Goal: Transaction & Acquisition: Purchase product/service

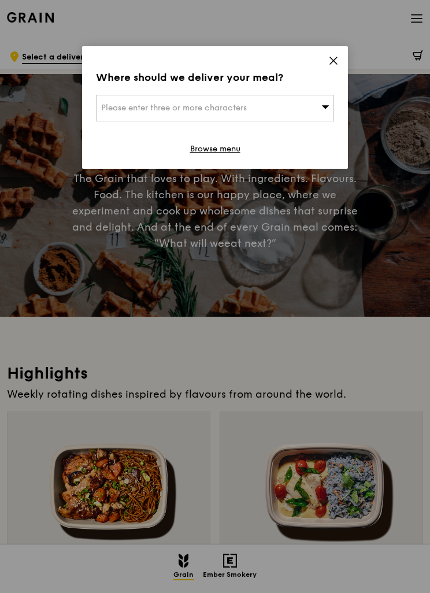
click at [164, 102] on div "Please enter three or more characters" at bounding box center [215, 108] width 238 height 27
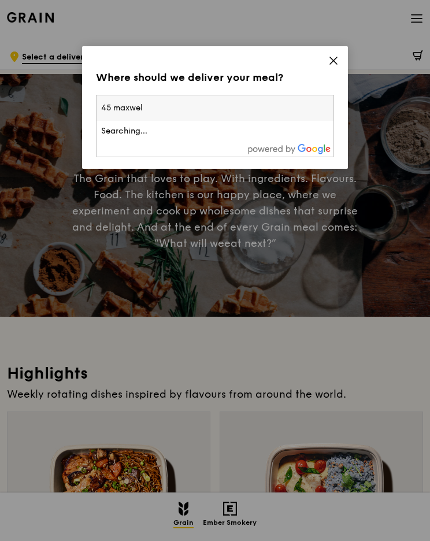
type input "45 [PERSON_NAME]"
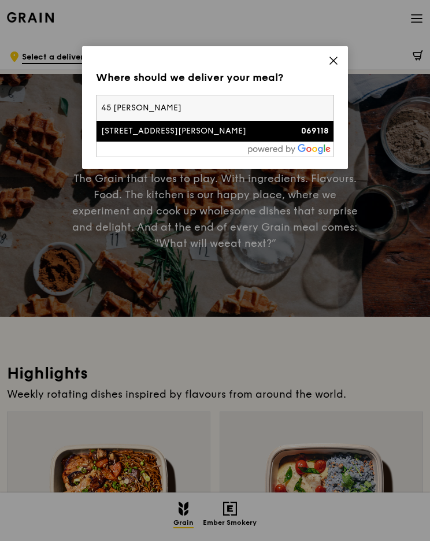
click at [275, 134] on div "069118" at bounding box center [300, 131] width 57 height 12
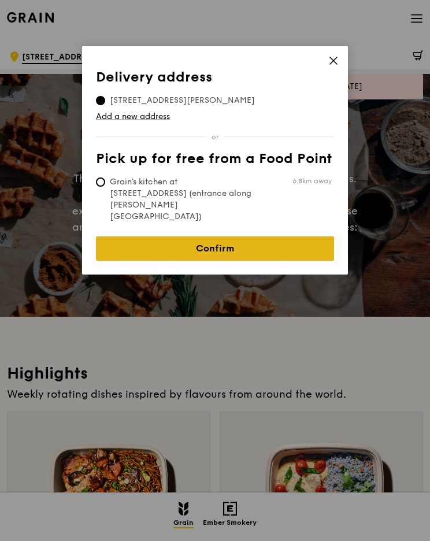
click at [321, 237] on link "Confirm" at bounding box center [215, 249] width 238 height 24
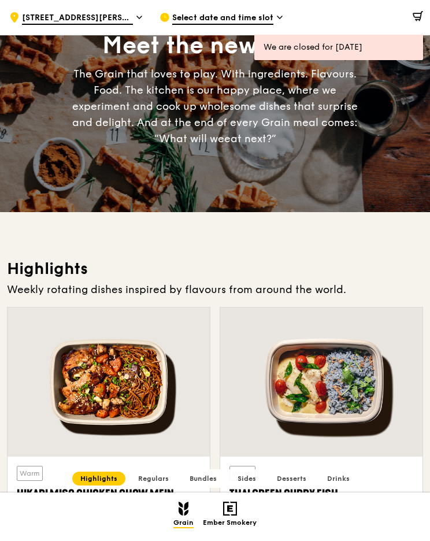
scroll to position [95, 0]
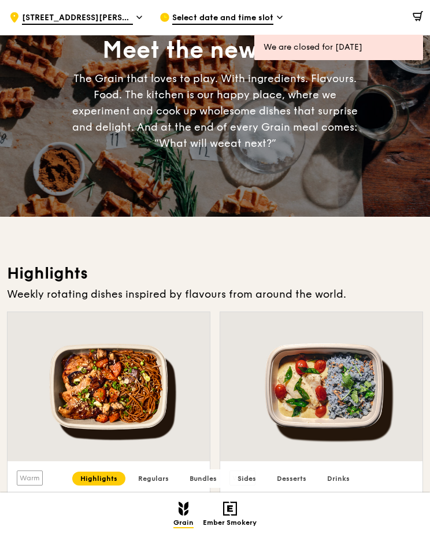
click at [259, 28] on div "Select date and time slot" at bounding box center [226, 17] width 132 height 35
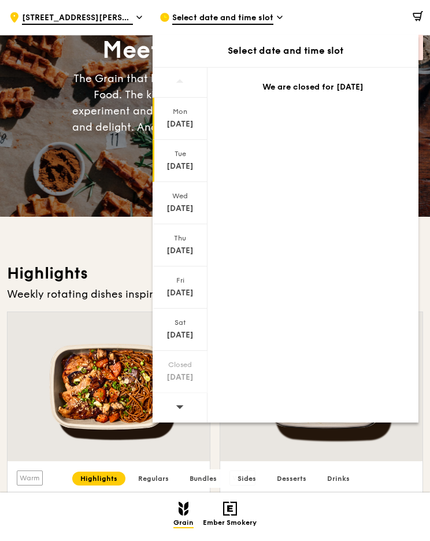
click at [180, 158] on div "Tue Aug 19" at bounding box center [180, 161] width 55 height 42
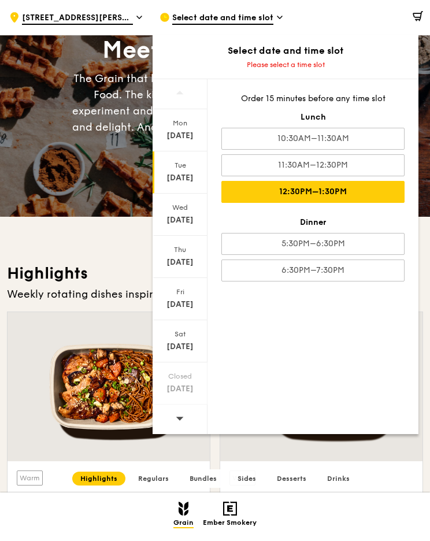
click at [390, 200] on div "12:30PM–1:30PM" at bounding box center [312, 192] width 183 height 22
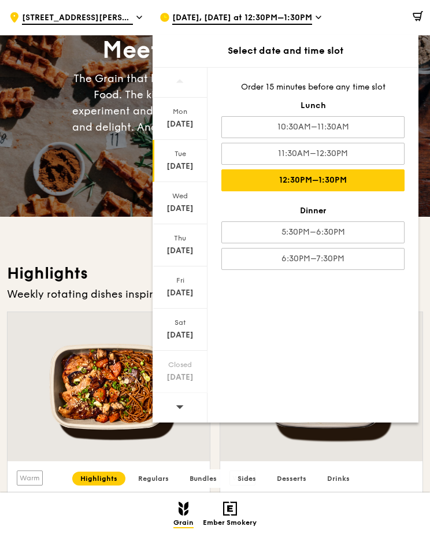
click at [386, 183] on div "12:30PM–1:30PM" at bounding box center [312, 180] width 183 height 22
click at [328, 479] on div "Warm Thai Green Curry Fish thai style green curry, seared dory, butterfly blue …" at bounding box center [322, 501] width 184 height 61
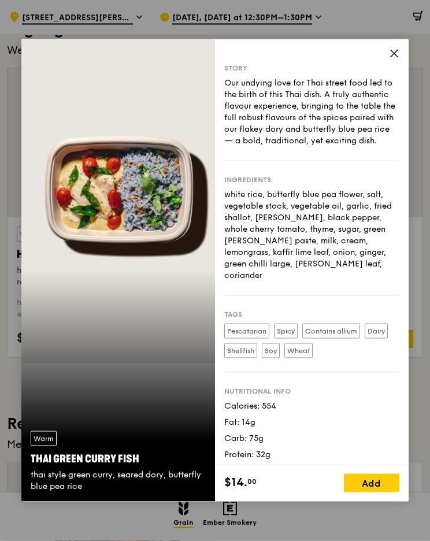
scroll to position [340, 0]
click at [385, 101] on div "Story Our undying love for Thai street food led to the birth of this Thai dish.…" at bounding box center [312, 252] width 194 height 426
click at [385, 95] on div "Story Our undying love for Thai street food led to the birth of this Thai dish.…" at bounding box center [312, 252] width 194 height 426
click at [391, 62] on span at bounding box center [394, 55] width 10 height 13
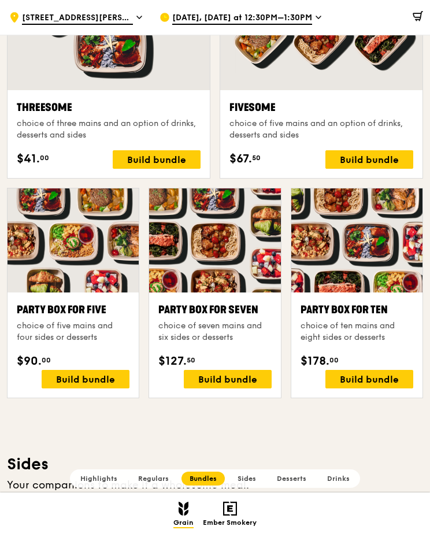
scroll to position [1975, 0]
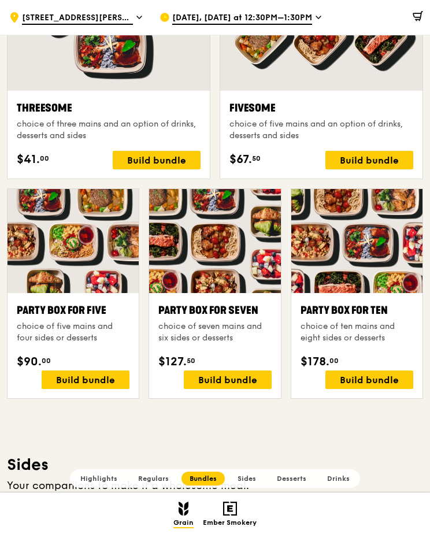
click at [152, 486] on h2 "Regulars" at bounding box center [153, 479] width 47 height 14
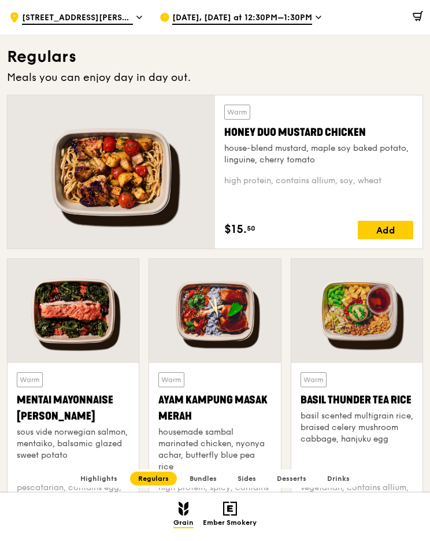
click at [93, 486] on h2 "Highlights" at bounding box center [98, 479] width 53 height 14
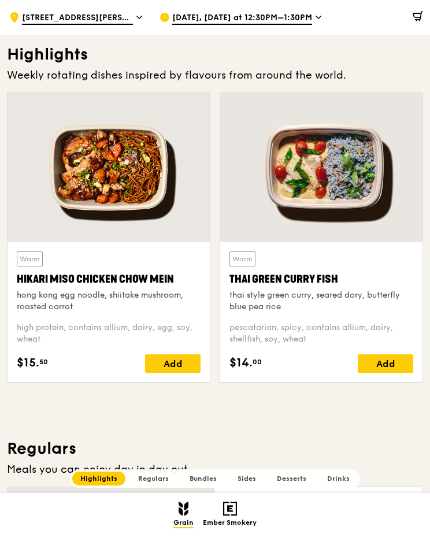
scroll to position [312, 0]
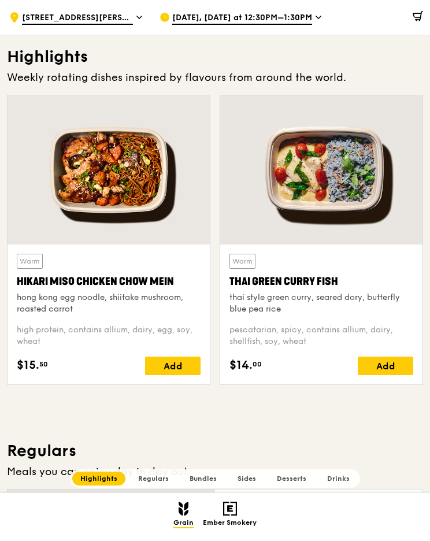
click at [149, 483] on span "Regulars" at bounding box center [153, 479] width 31 height 8
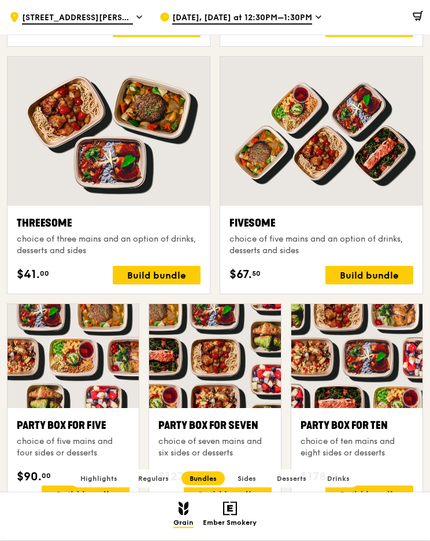
scroll to position [1860, 0]
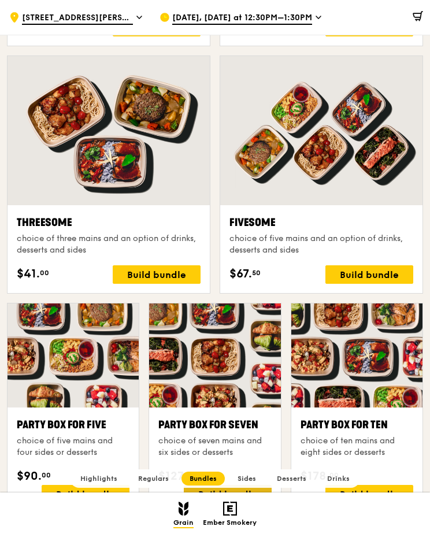
click at [254, 502] on div "Build bundle" at bounding box center [228, 494] width 88 height 19
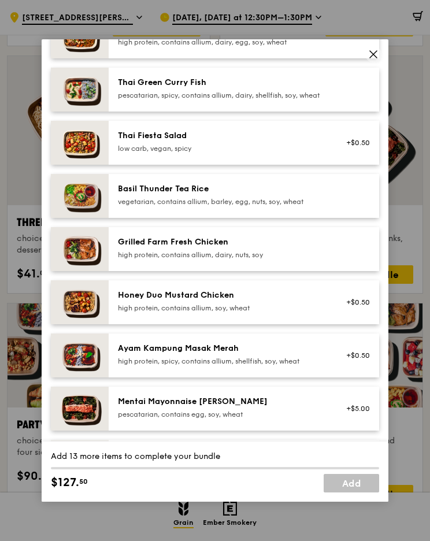
scroll to position [137, 0]
click at [428, 198] on div "Grain Highlights Regulars Bundles Sides Desserts Drinks Ember Smokery Meet the …" at bounding box center [215, 460] width 430 height 4502
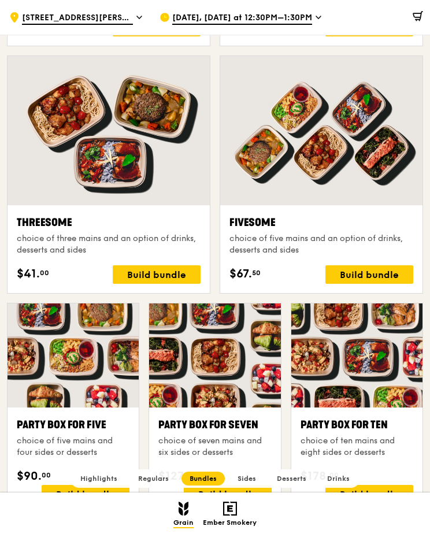
click at [275, 407] on div at bounding box center [214, 356] width 131 height 104
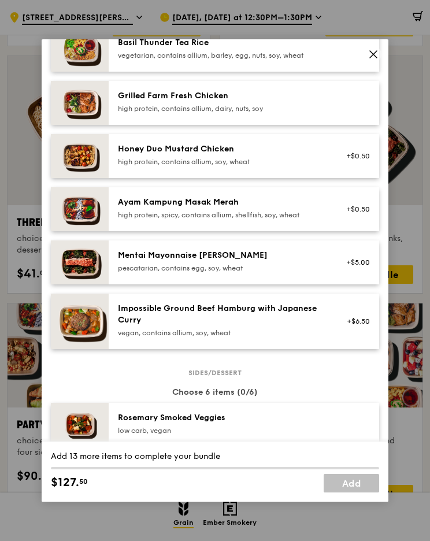
scroll to position [284, 0]
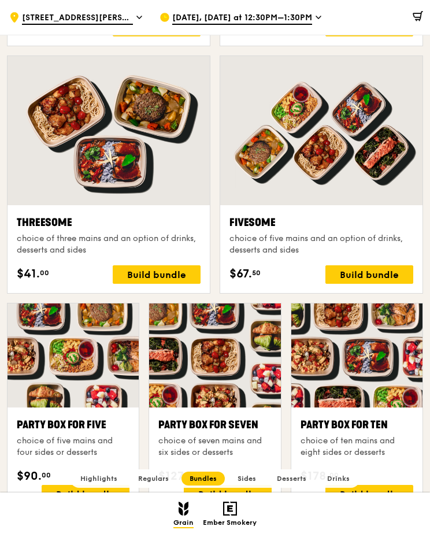
click at [422, 175] on div at bounding box center [321, 130] width 202 height 149
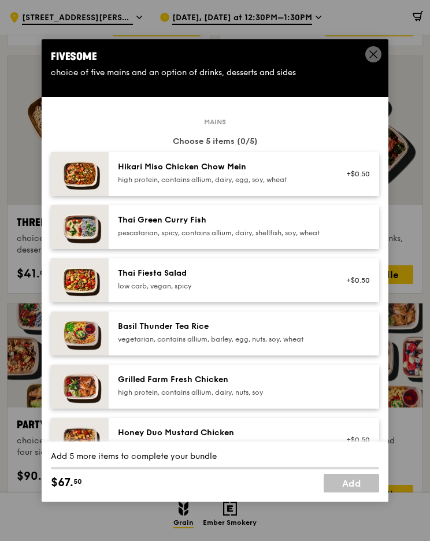
click at [428, 174] on div "Grain Highlights Regulars Bundles Sides Desserts Drinks Ember Smokery Meet the …" at bounding box center [215, 460] width 430 height 4502
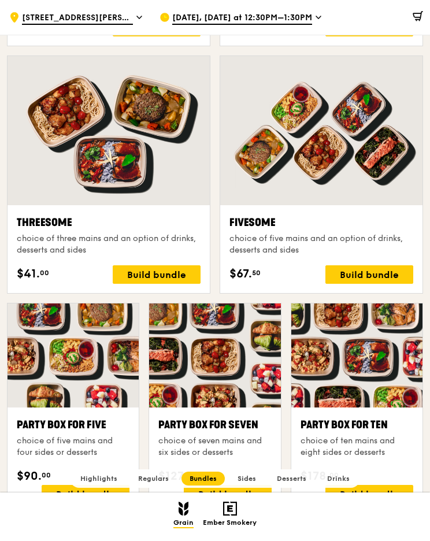
click at [350, 217] on div "Fivesome" at bounding box center [322, 223] width 184 height 16
click at [173, 532] on div "Grain Highlights Regulars Bundles Sides Desserts Drinks Ember Smokery" at bounding box center [215, 517] width 421 height 30
click at [380, 201] on div at bounding box center [321, 130] width 202 height 149
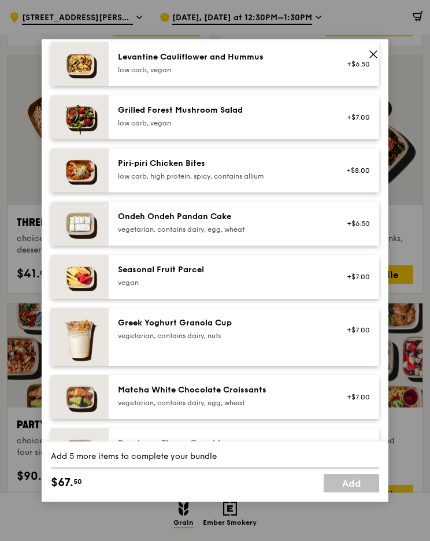
scroll to position [751, 0]
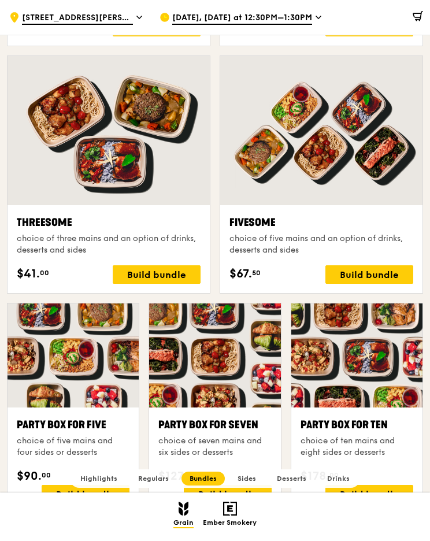
click at [420, 352] on div at bounding box center [356, 356] width 131 height 104
click at [420, 341] on div at bounding box center [356, 356] width 131 height 104
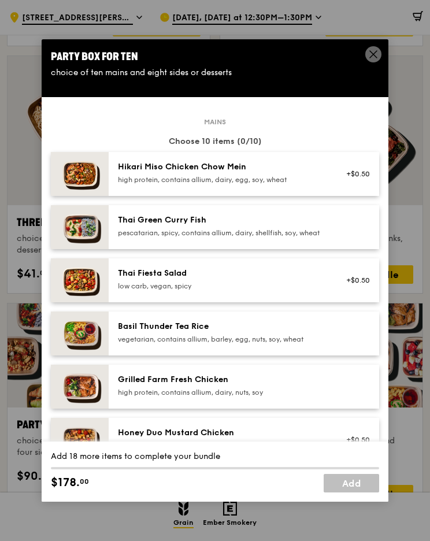
click at [378, 88] on div "Party Box for Ten choice of ten mains and eight sides or desserts" at bounding box center [215, 63] width 347 height 49
click at [381, 62] on span at bounding box center [373, 54] width 16 height 16
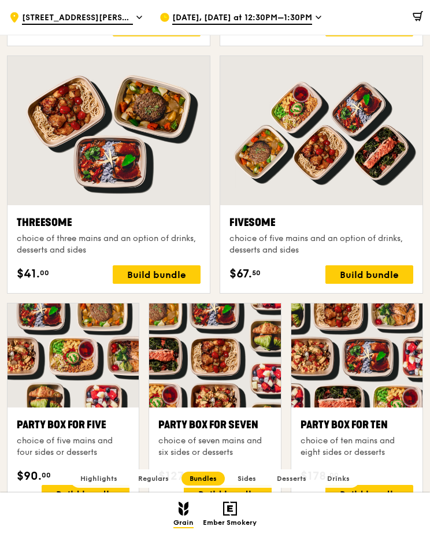
scroll to position [1860, 0]
click at [252, 426] on div "Party Box for Seven" at bounding box center [214, 426] width 113 height 16
click at [417, 349] on div at bounding box center [356, 356] width 131 height 104
click at [422, 343] on div at bounding box center [356, 356] width 131 height 104
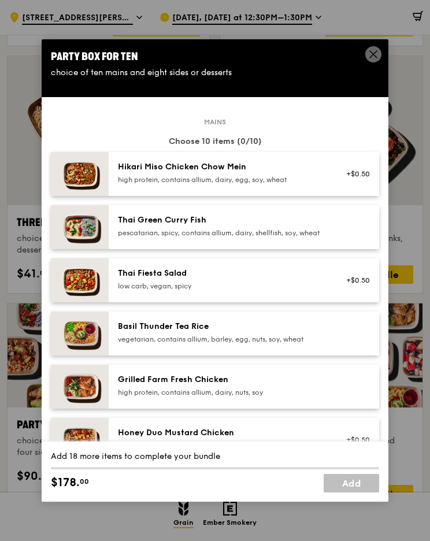
click at [370, 60] on icon at bounding box center [373, 54] width 10 height 10
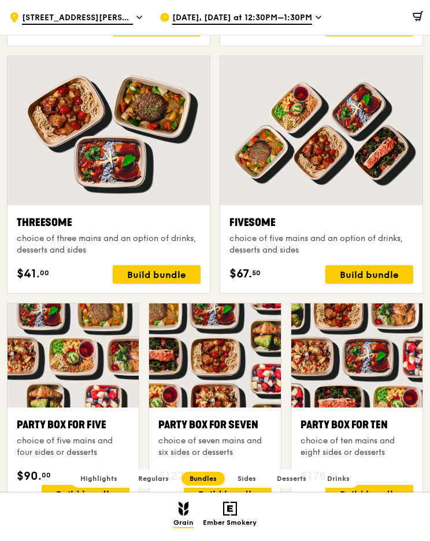
click at [382, 374] on div at bounding box center [356, 356] width 131 height 104
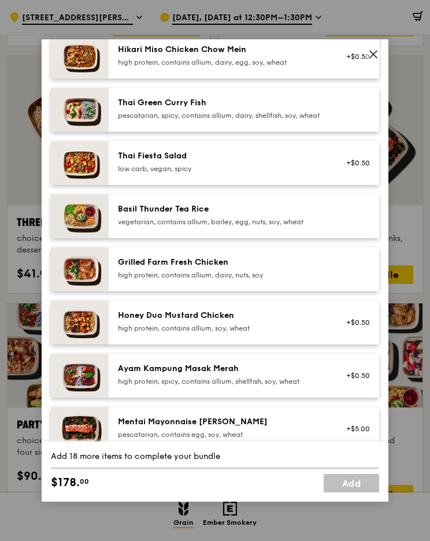
scroll to position [117, 0]
click at [372, 62] on span at bounding box center [373, 56] width 10 height 13
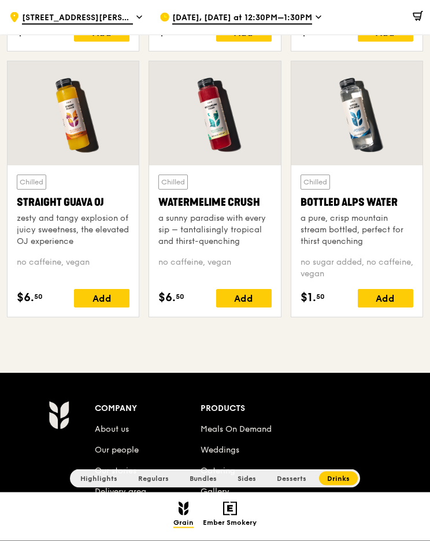
scroll to position [4244, 0]
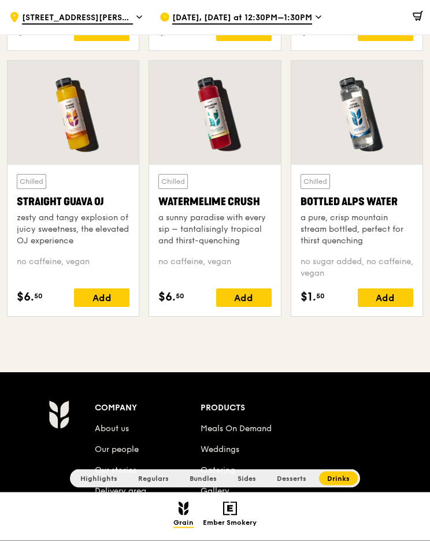
click at [276, 427] on li "Meals On Demand" at bounding box center [299, 427] width 197 height 21
click at [253, 432] on link "Meals On Demand" at bounding box center [236, 429] width 71 height 10
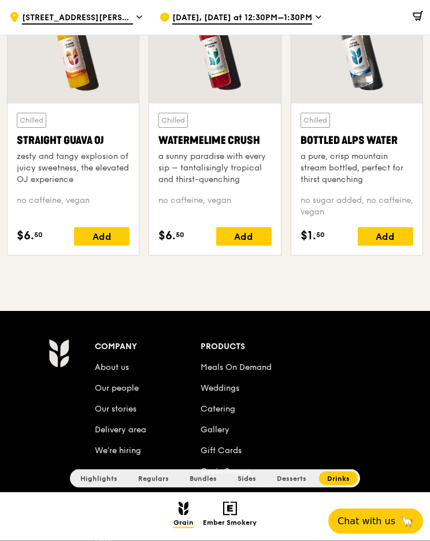
scroll to position [4431, 0]
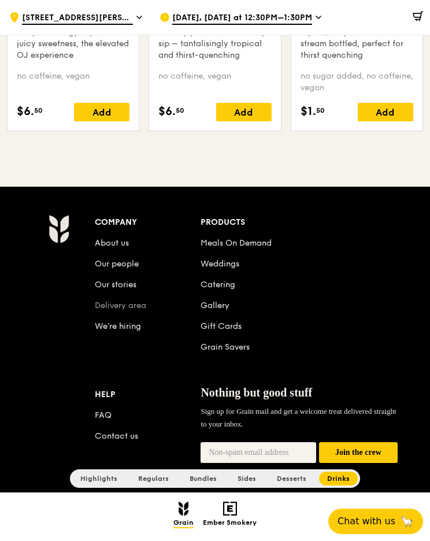
click at [97, 309] on link "Delivery area" at bounding box center [120, 306] width 51 height 10
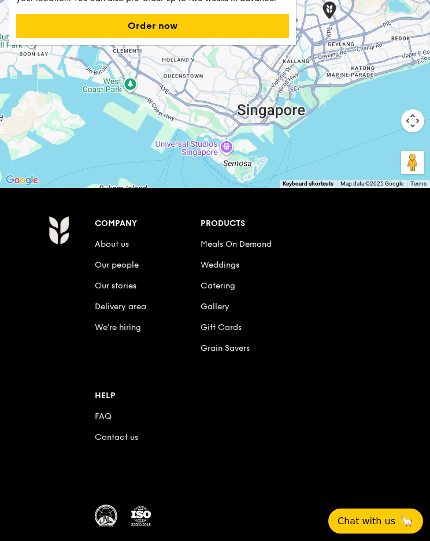
scroll to position [256, 0]
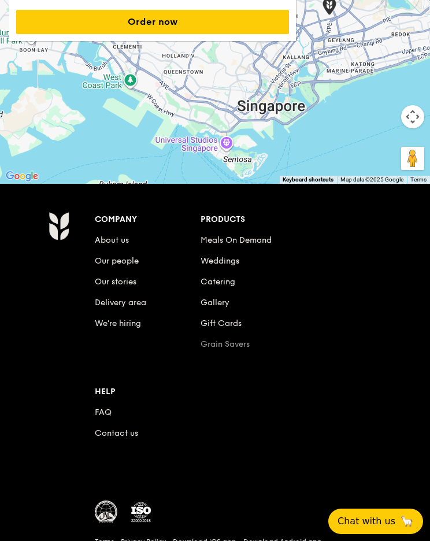
click at [249, 349] on link "Grain Savers" at bounding box center [225, 344] width 49 height 10
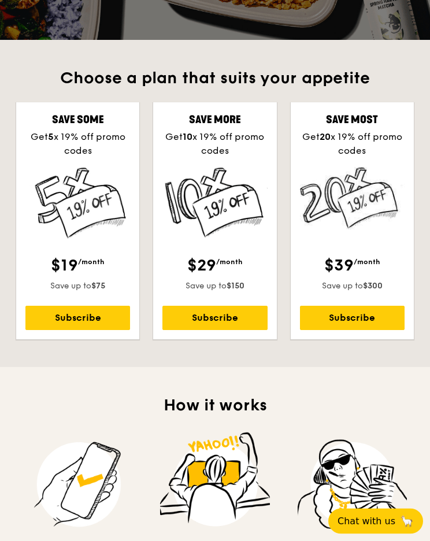
scroll to position [284, 0]
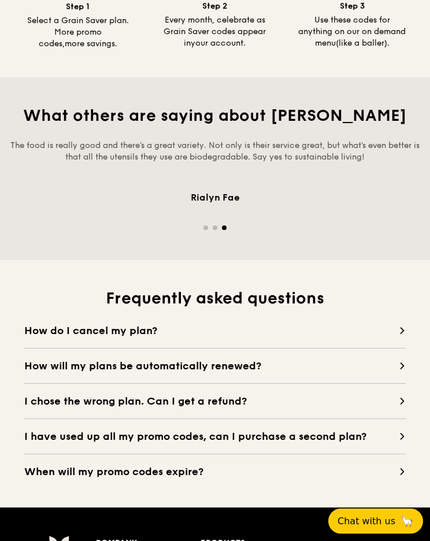
click at [400, 401] on icon at bounding box center [402, 401] width 7 height 7
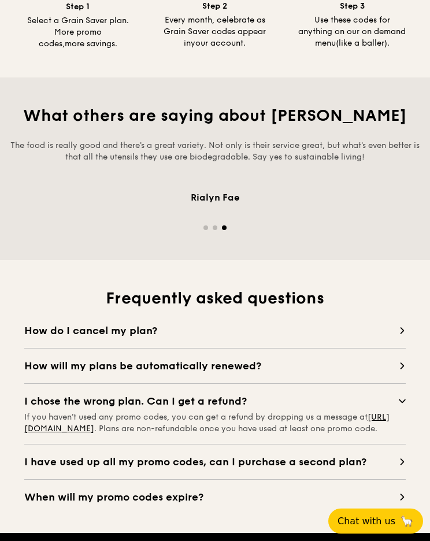
scroll to position [825, 0]
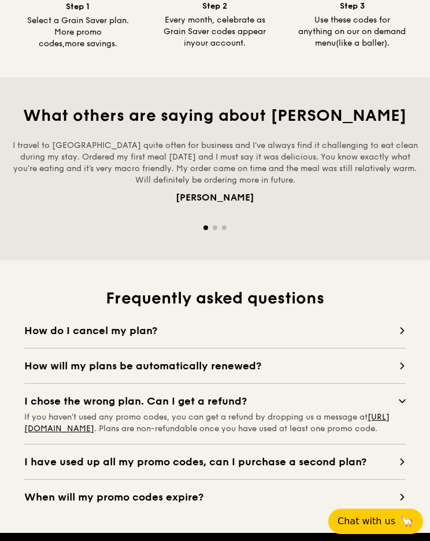
click at [70, 470] on span "I have used up all my promo codes, can I purchase a second plan?" at bounding box center [211, 462] width 375 height 16
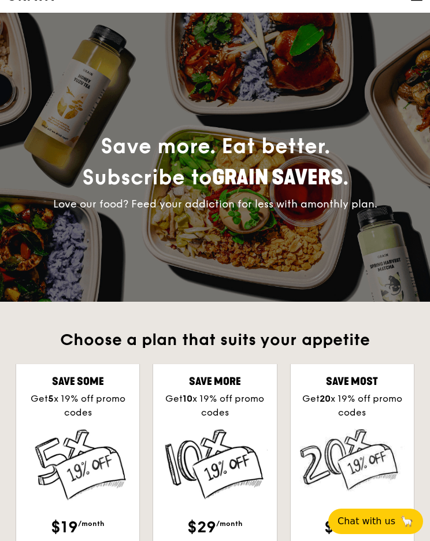
scroll to position [0, 0]
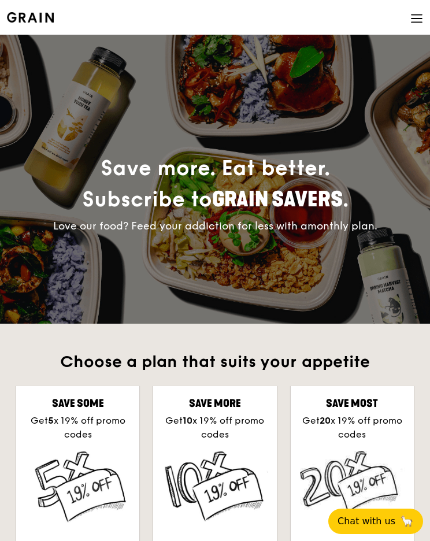
click at [34, 23] on img at bounding box center [30, 17] width 47 height 10
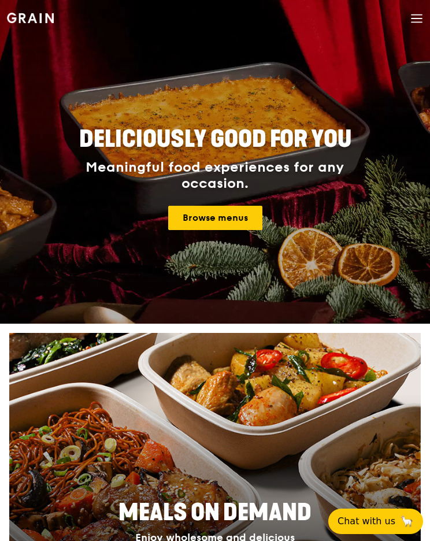
click at [420, 23] on icon at bounding box center [417, 18] width 13 height 13
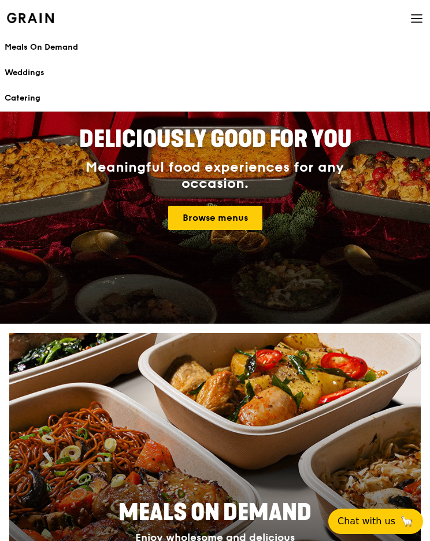
click at [12, 43] on div "Meals On Demand" at bounding box center [215, 48] width 421 height 12
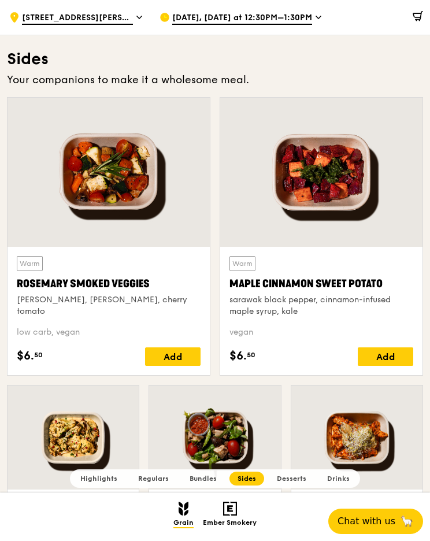
scroll to position [2471, 0]
